Goal: Task Accomplishment & Management: Use online tool/utility

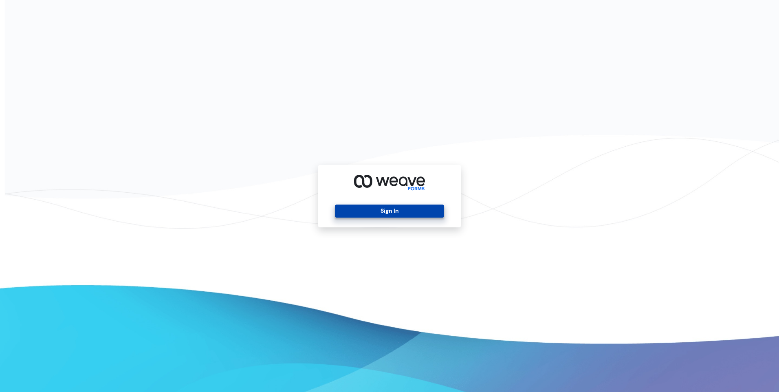
click at [370, 212] on button "Sign In" at bounding box center [389, 211] width 109 height 13
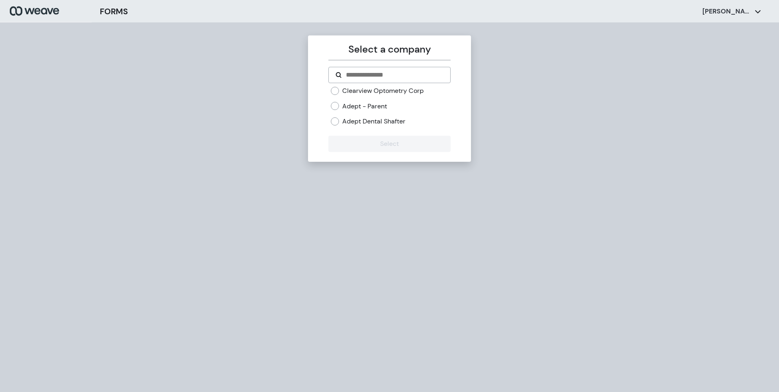
click at [358, 92] on label "Clearview Optometry Corp" at bounding box center [383, 90] width 82 height 9
click at [335, 116] on div "Clearview Optometry Corp Adept - Parent Adept Dental Shafter" at bounding box center [390, 106] width 119 height 40
click at [381, 139] on button "Select" at bounding box center [390, 144] width 122 height 16
